Goal: Task Accomplishment & Management: Manage account settings

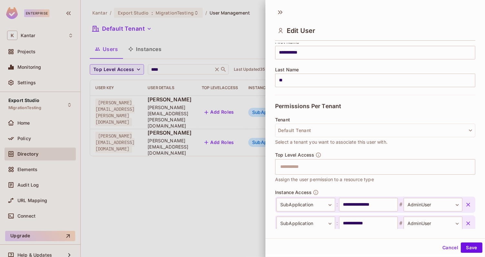
scroll to position [102, 0]
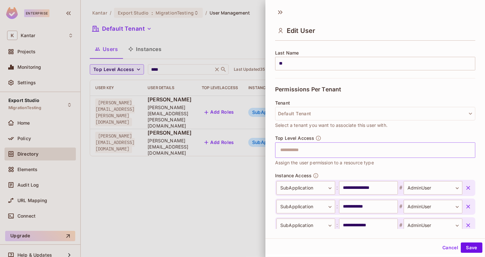
click at [299, 155] on input "text" at bounding box center [369, 150] width 186 height 13
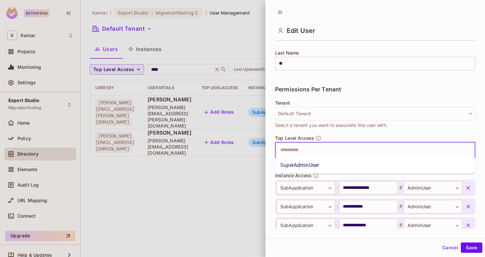
click at [299, 169] on li "SuperAdminUser" at bounding box center [375, 165] width 200 height 12
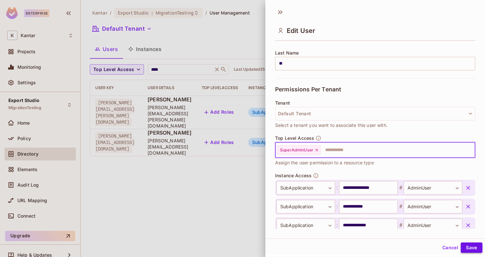
click at [467, 248] on button "Save" at bounding box center [472, 247] width 22 height 10
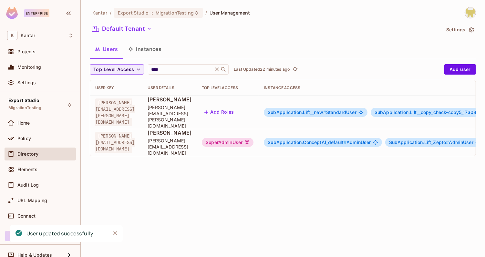
click at [253, 138] on div "SuperAdminUser" at bounding box center [228, 142] width 52 height 9
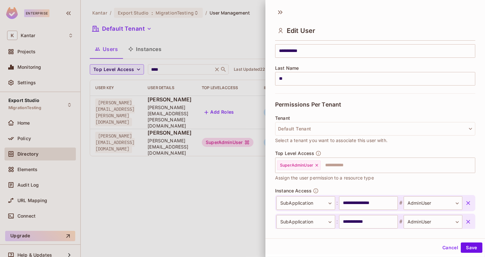
scroll to position [179, 0]
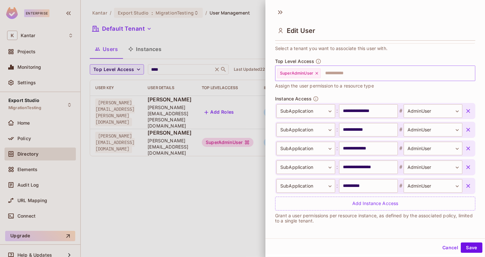
click at [318, 72] on icon at bounding box center [316, 73] width 5 height 5
click at [472, 245] on button "Save" at bounding box center [472, 247] width 22 height 10
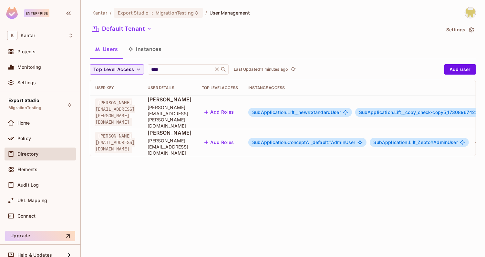
click at [237, 137] on button "Add Roles" at bounding box center [219, 142] width 35 height 10
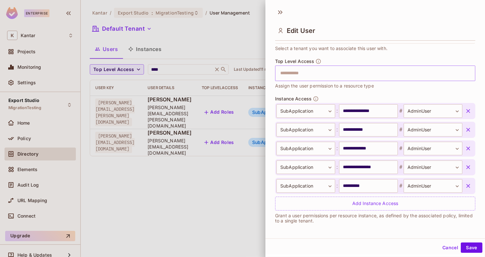
click at [320, 72] on input "text" at bounding box center [369, 73] width 186 height 13
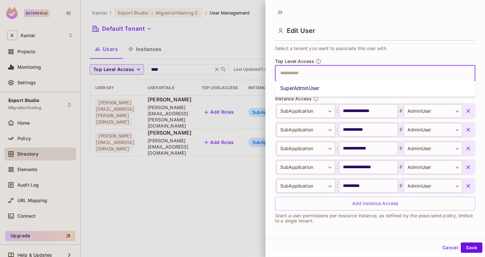
click at [320, 88] on li "SuperAdminUser" at bounding box center [375, 89] width 200 height 12
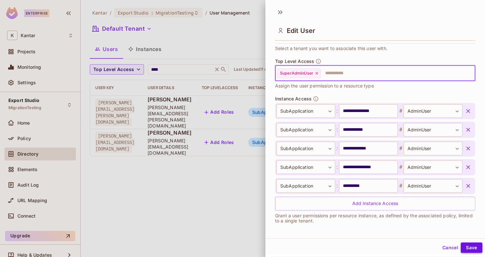
click at [466, 244] on button "Save" at bounding box center [472, 247] width 22 height 10
